Goal: Find specific page/section: Find specific page/section

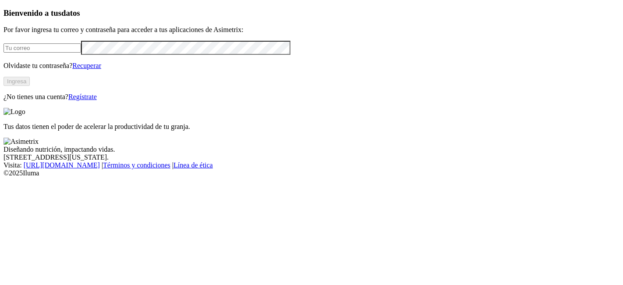
type input "[PERSON_NAME][EMAIL_ADDRESS][PERSON_NAME][DOMAIN_NAME]"
click at [30, 86] on button "Ingresa" at bounding box center [17, 81] width 26 height 9
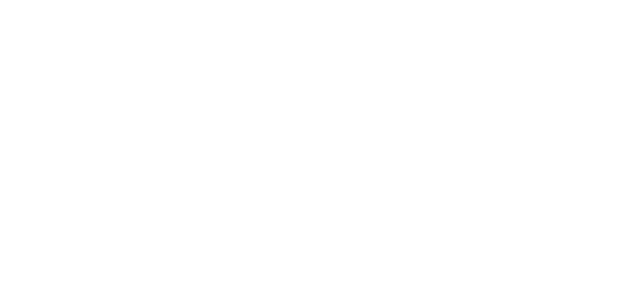
drag, startPoint x: 128, startPoint y: 96, endPoint x: 132, endPoint y: 103, distance: 8.8
